Goal: Task Accomplishment & Management: Complete application form

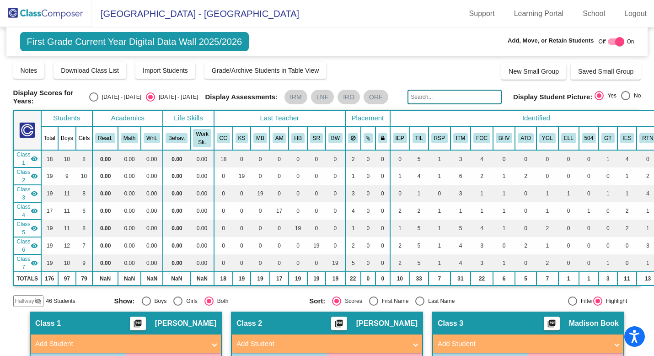
scroll to position [12, 0]
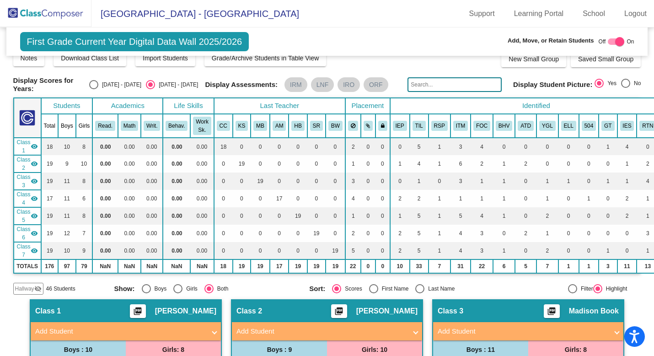
click at [60, 15] on img at bounding box center [46, 13] width 92 height 27
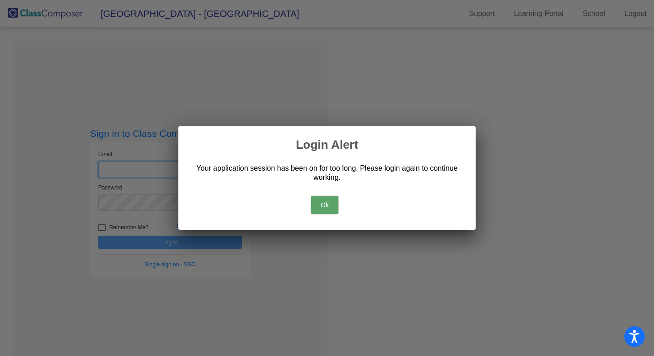
type input "[EMAIL_ADDRESS][DOMAIN_NAME]"
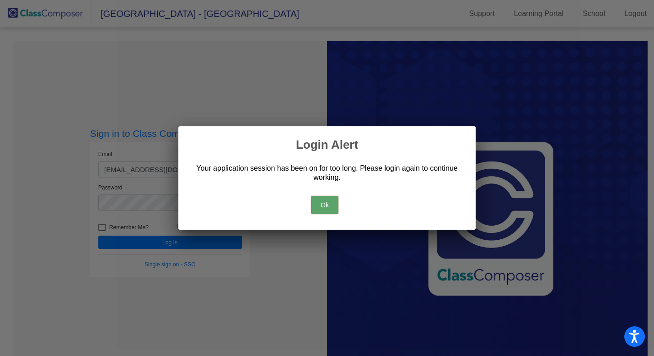
click at [324, 206] on button "Ok" at bounding box center [324, 205] width 27 height 18
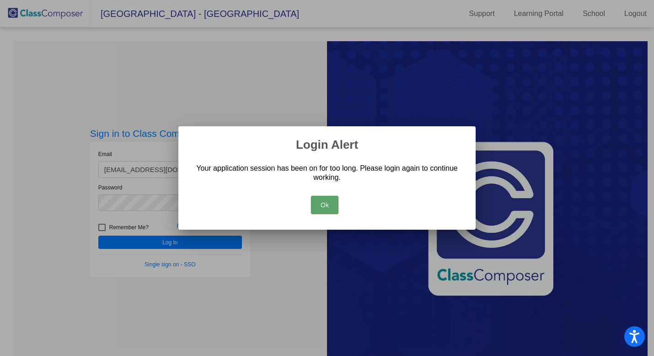
click at [323, 201] on button "Ok" at bounding box center [324, 205] width 27 height 18
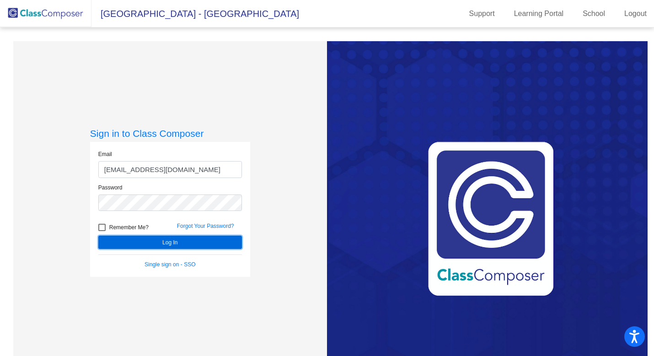
click at [200, 244] on button "Log In" at bounding box center [170, 242] width 144 height 13
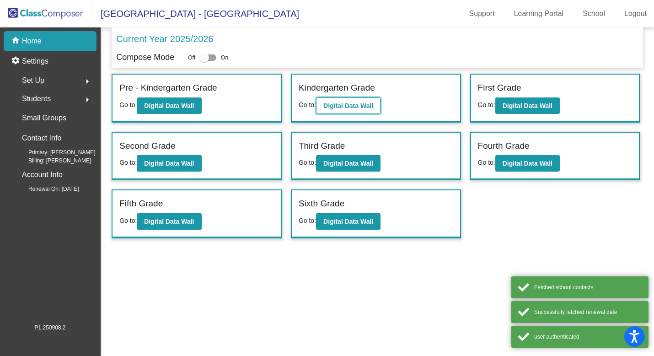
click at [361, 101] on button "Digital Data Wall" at bounding box center [348, 105] width 65 height 16
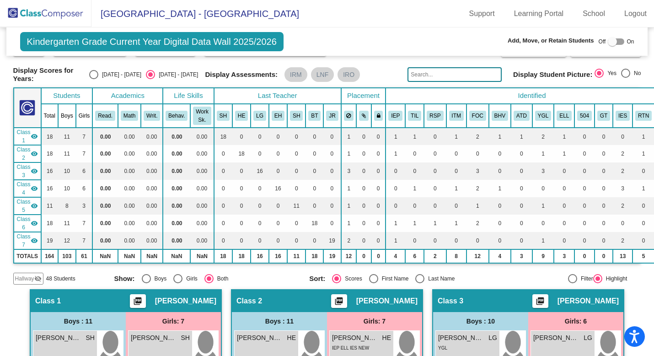
scroll to position [27, 0]
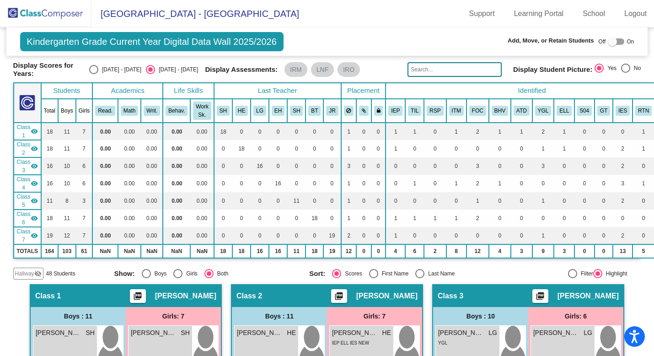
click at [26, 15] on img at bounding box center [46, 13] width 92 height 27
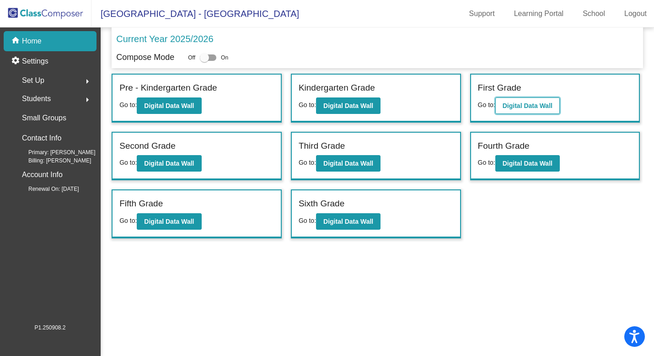
click at [520, 106] on b "Digital Data Wall" at bounding box center [528, 105] width 50 height 7
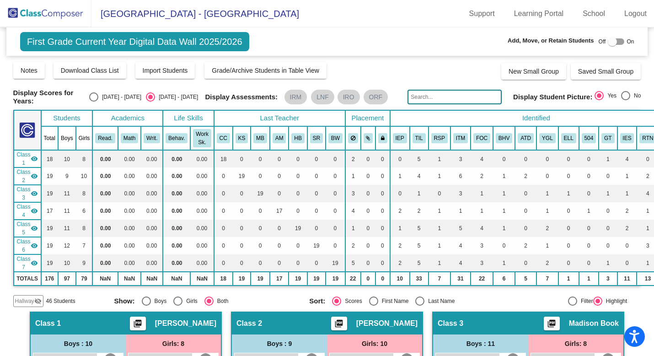
click at [462, 101] on input "text" at bounding box center [455, 97] width 94 height 15
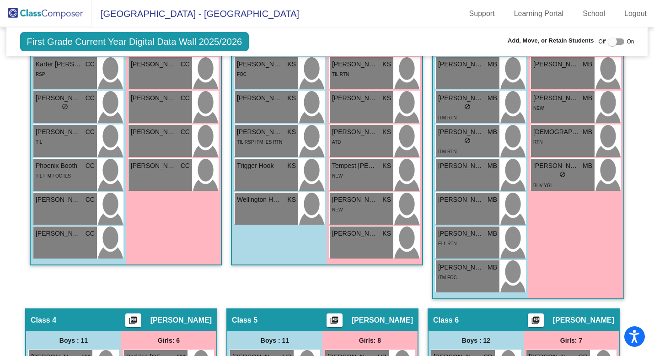
scroll to position [24, 0]
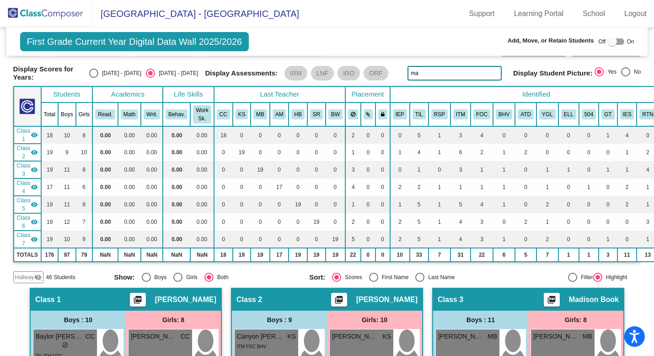
type input "m"
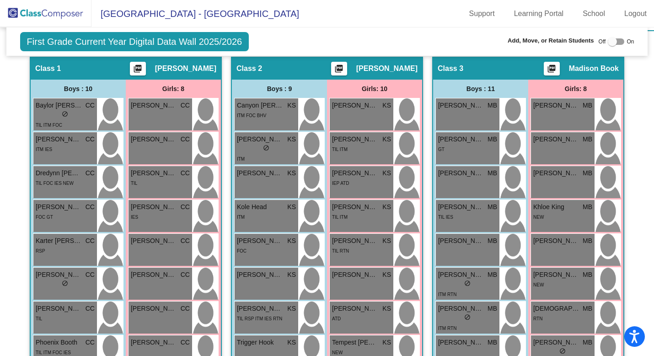
scroll to position [0, 0]
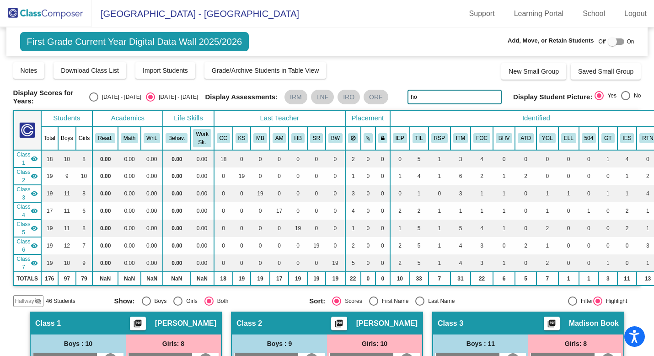
type input "h"
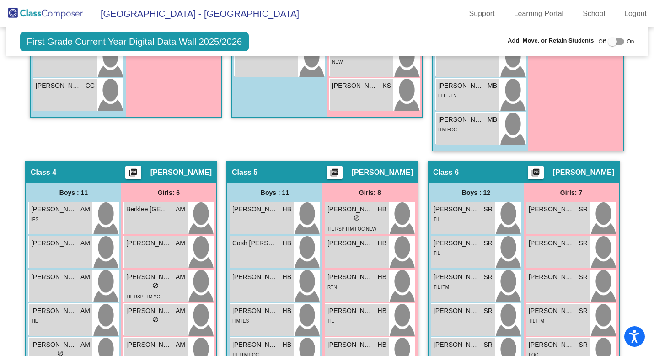
scroll to position [602, 0]
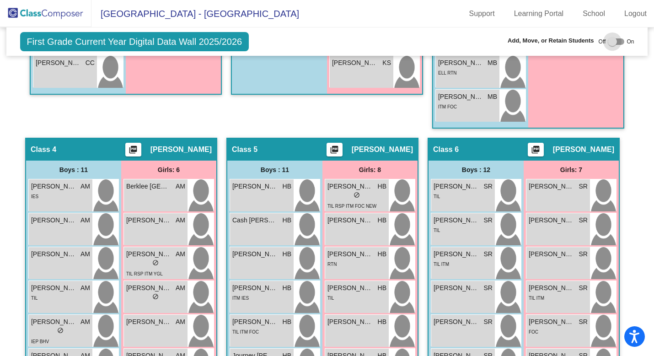
click at [612, 37] on div at bounding box center [612, 41] width 9 height 9
checkbox input "true"
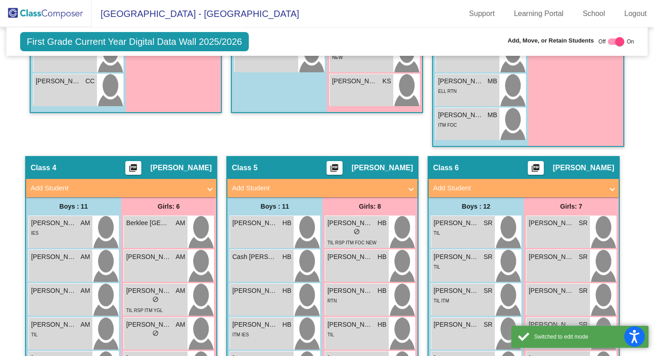
scroll to position [620, 0]
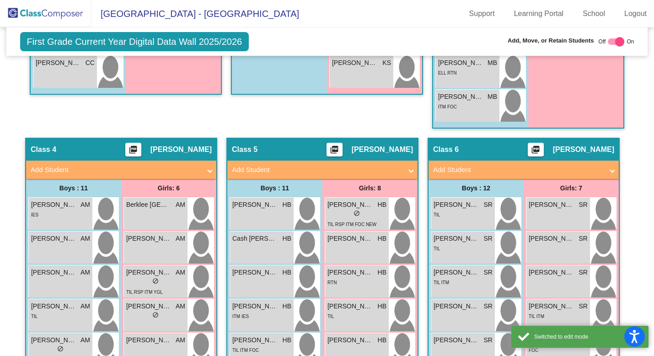
click at [209, 170] on span at bounding box center [210, 170] width 4 height 11
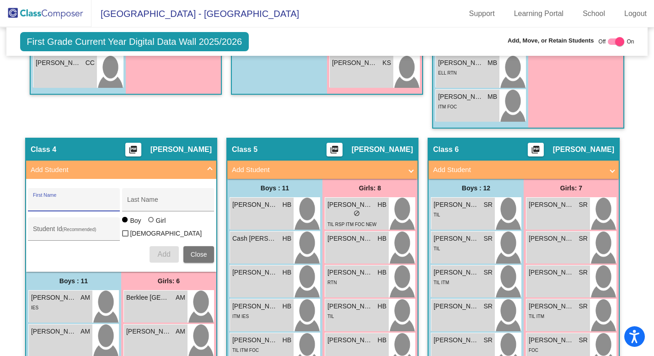
click at [47, 203] on input "First Name" at bounding box center [74, 203] width 82 height 7
type input "Freya"
type input "[PERSON_NAME]"
click at [149, 222] on div at bounding box center [150, 219] width 5 height 5
click at [151, 224] on input "Girl" at bounding box center [151, 224] width 0 height 0
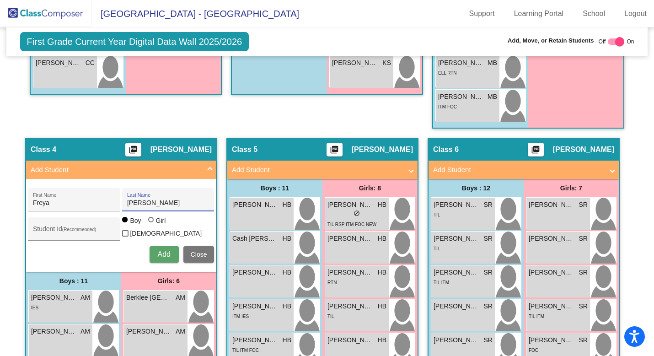
radio input "true"
click at [58, 231] on input "Student Id (Recommended)" at bounding box center [74, 232] width 82 height 7
paste input "5441916478"
type input "5441916478"
click at [163, 250] on span "Add" at bounding box center [163, 254] width 13 height 8
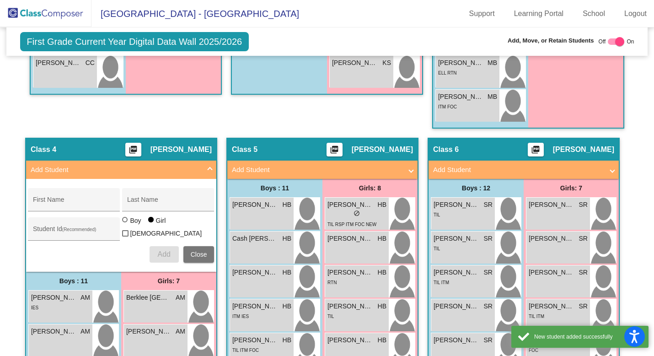
click at [211, 166] on mat-expansion-panel-header "Add Student" at bounding box center [121, 170] width 190 height 18
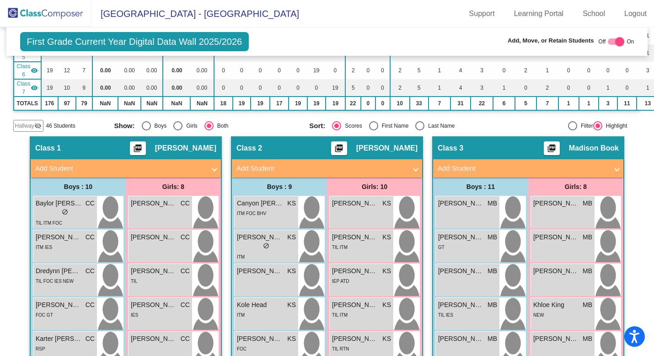
scroll to position [0, 0]
